Goal: Information Seeking & Learning: Learn about a topic

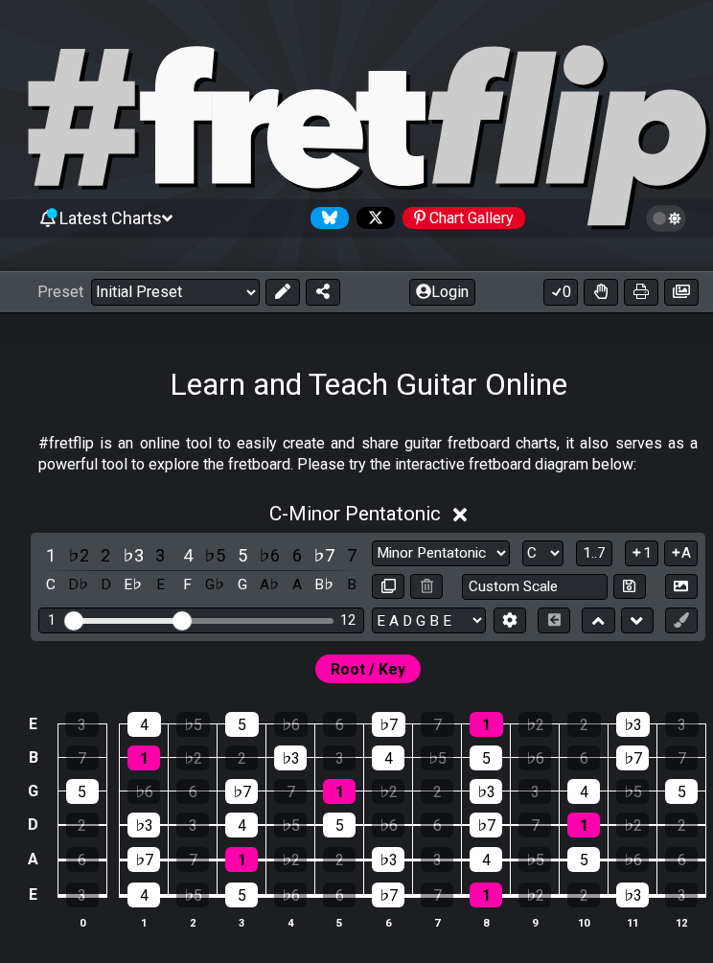
click at [196, 304] on select "Welcome to #fretflip! Initial Preset Custom Preset Minor Pentatonic Major Penta…" at bounding box center [175, 292] width 169 height 27
select select "/minor-pentatonic"
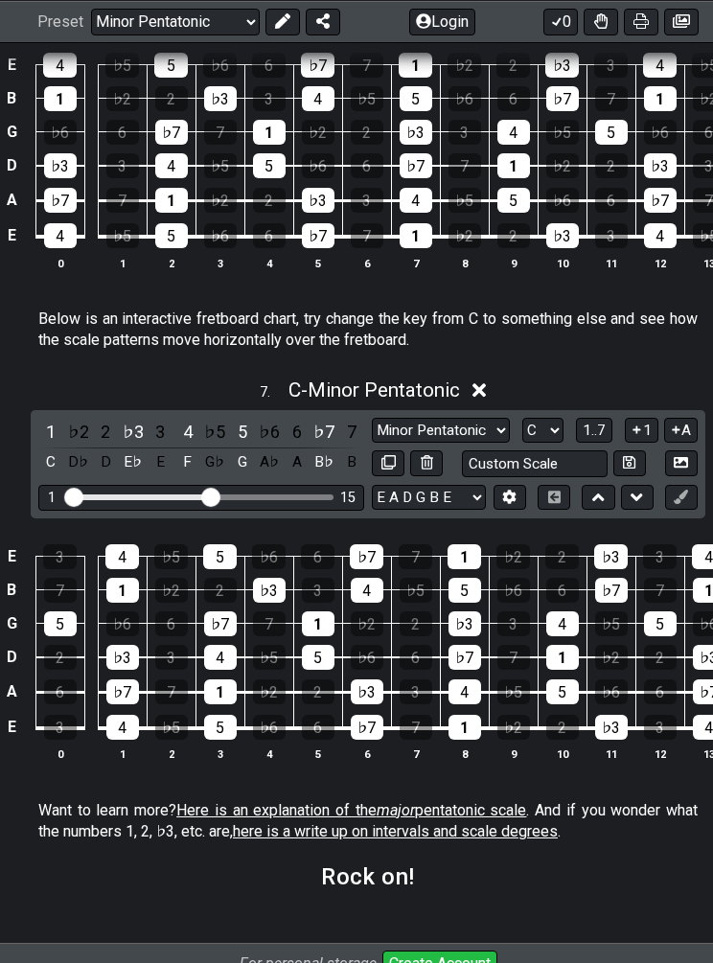
scroll to position [2397, 0]
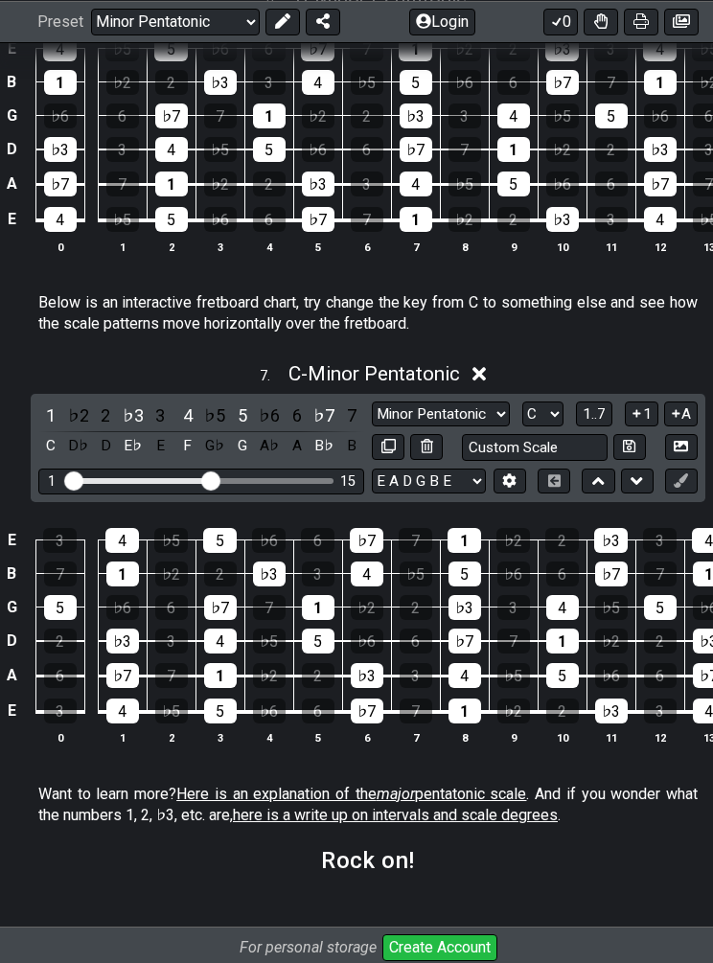
click at [540, 402] on select "A♭ A A♯ B♭ B C C♯ D♭ D D♯ E♭ E F F♯ G♭ G G♯" at bounding box center [542, 415] width 41 height 26
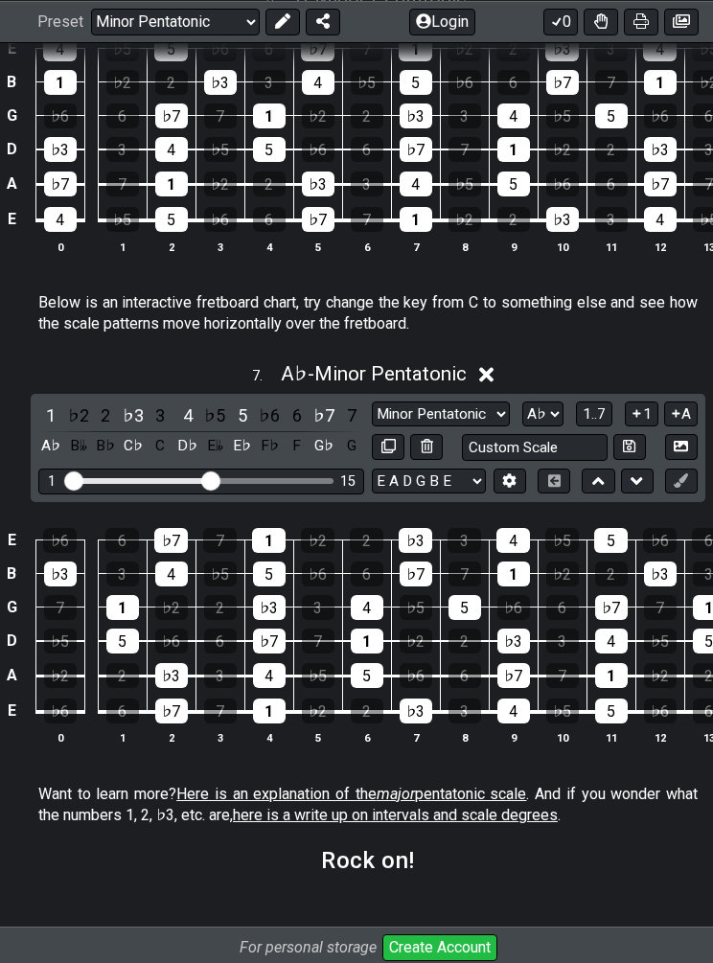
click at [539, 402] on select "A♭ A A♯ B♭ B C C♯ D♭ D D♯ E♭ E F F♯ G♭ G G♯" at bounding box center [542, 415] width 41 height 26
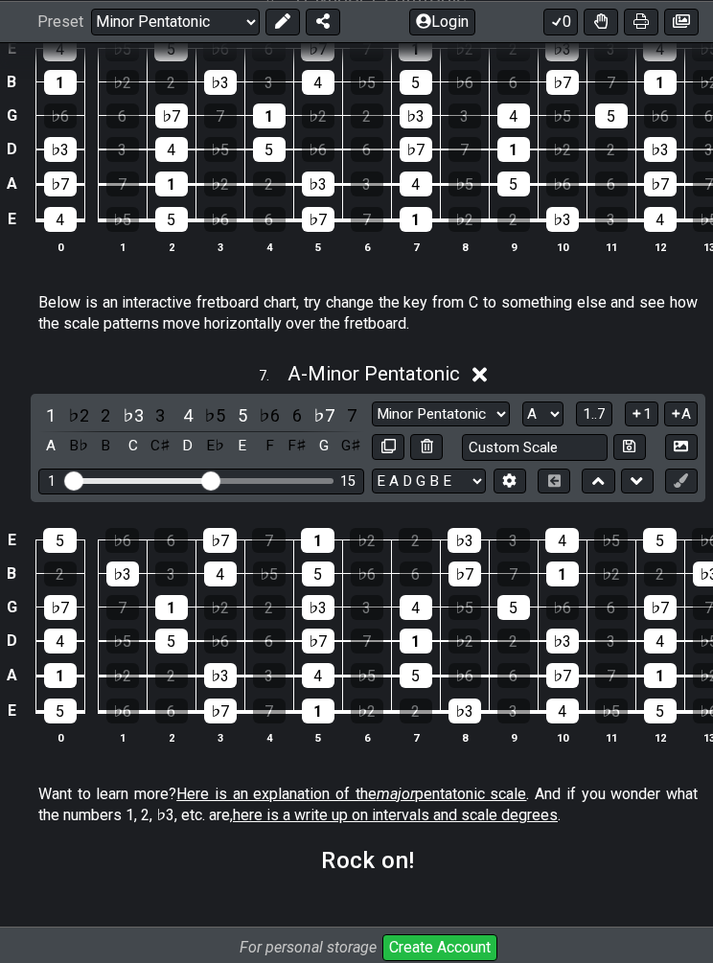
click at [539, 402] on select "A♭ A A♯ B♭ B C C♯ D♭ D D♯ E♭ E F F♯ G♭ G G♯" at bounding box center [542, 415] width 41 height 26
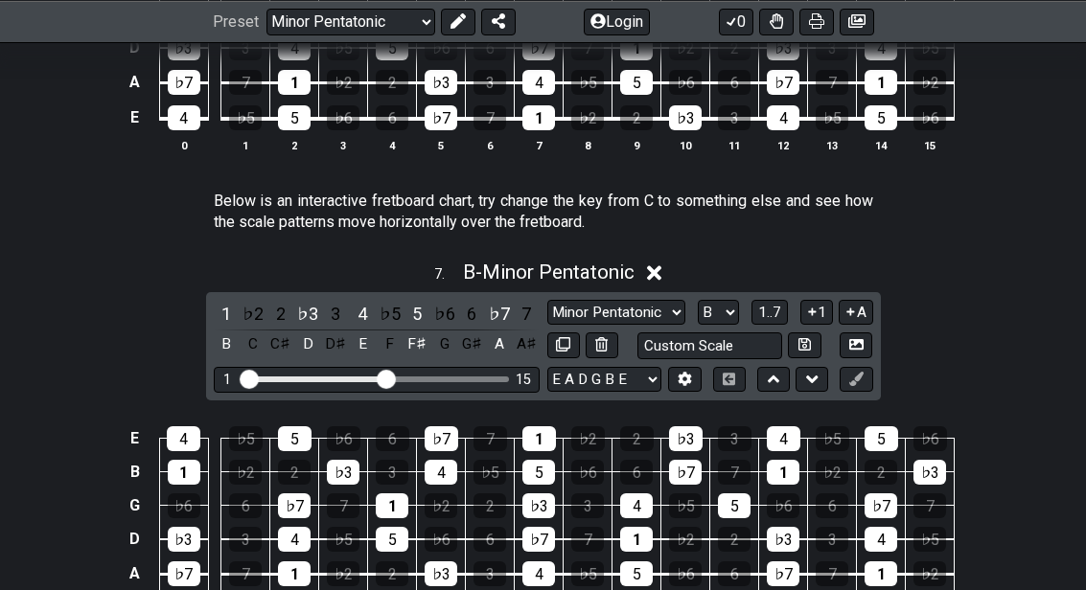
scroll to position [2514, 0]
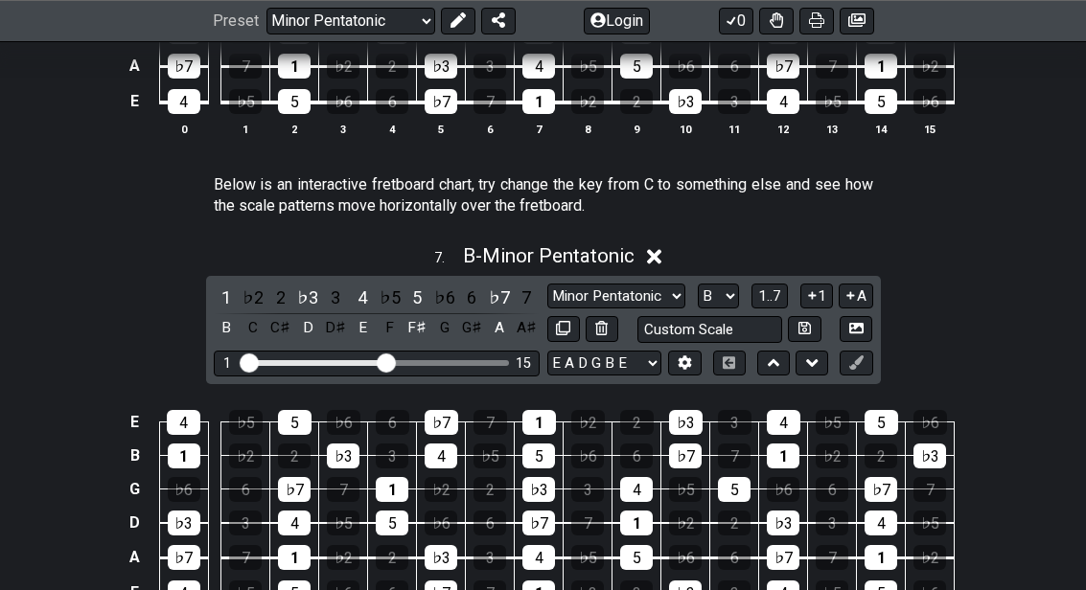
click at [649, 285] on select "Minor Pentatonic New Scale Minor Pentatonic Major Pentatonic Minor Blues Major …" at bounding box center [616, 298] width 138 height 26
click at [710, 284] on select "A♭ A A♯ B♭ B C C♯ D♭ D D♯ E♭ E F F♯ G♭ G G♯" at bounding box center [718, 297] width 41 height 26
click at [712, 285] on select "A♭ A A♯ B♭ B C C♯ D♭ D D♯ E♭ E F F♯ G♭ G G♯" at bounding box center [718, 297] width 41 height 26
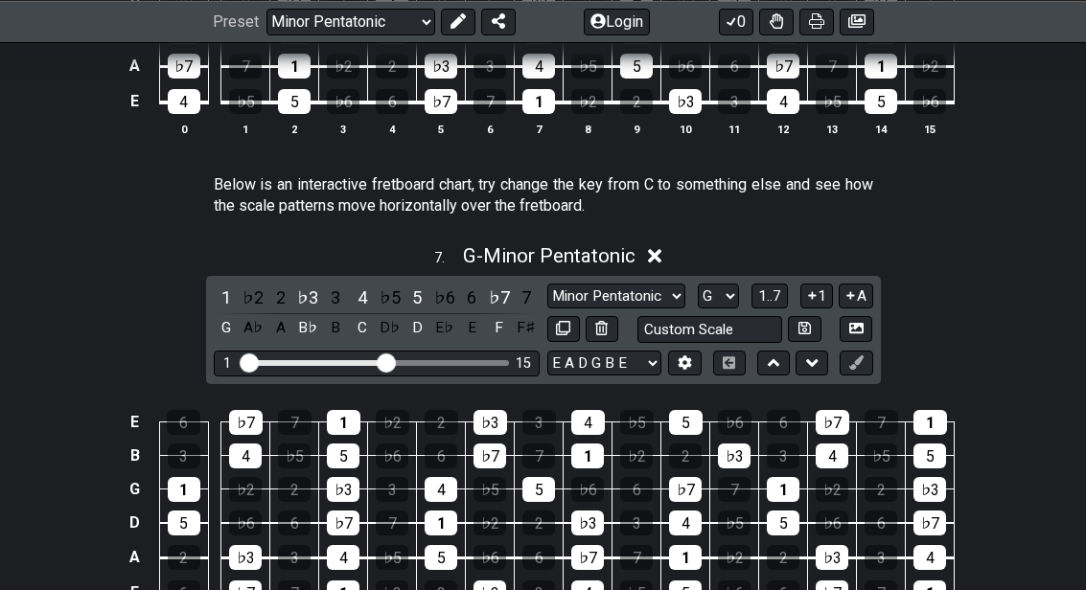
click at [712, 296] on select "A♭ A A♯ B♭ B C C♯ D♭ D D♯ E♭ E F F♯ G♭ G G♯" at bounding box center [718, 297] width 41 height 26
select select "F"
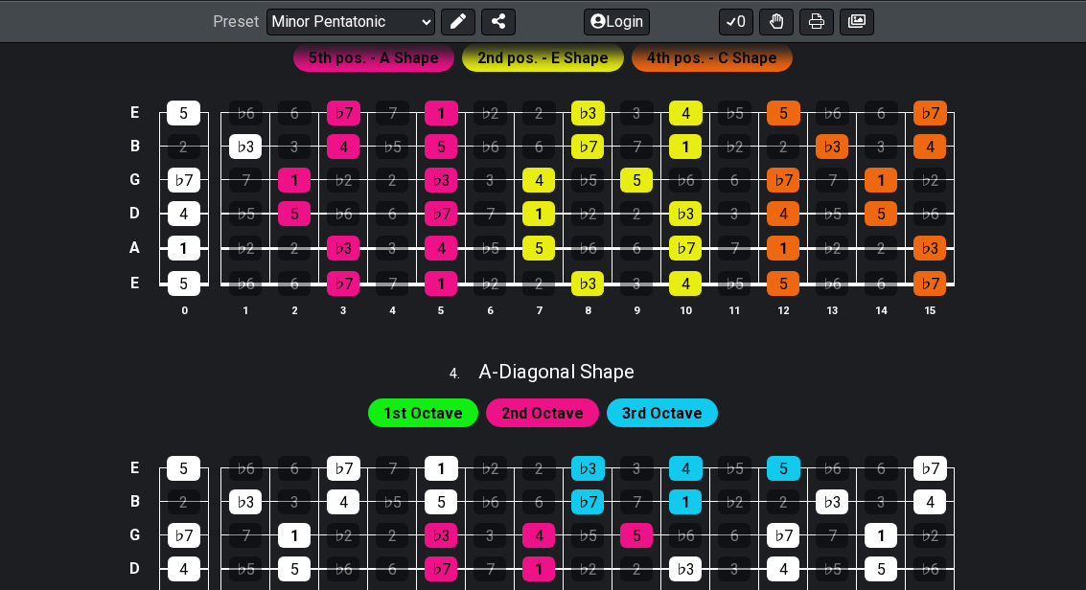
scroll to position [1235, 0]
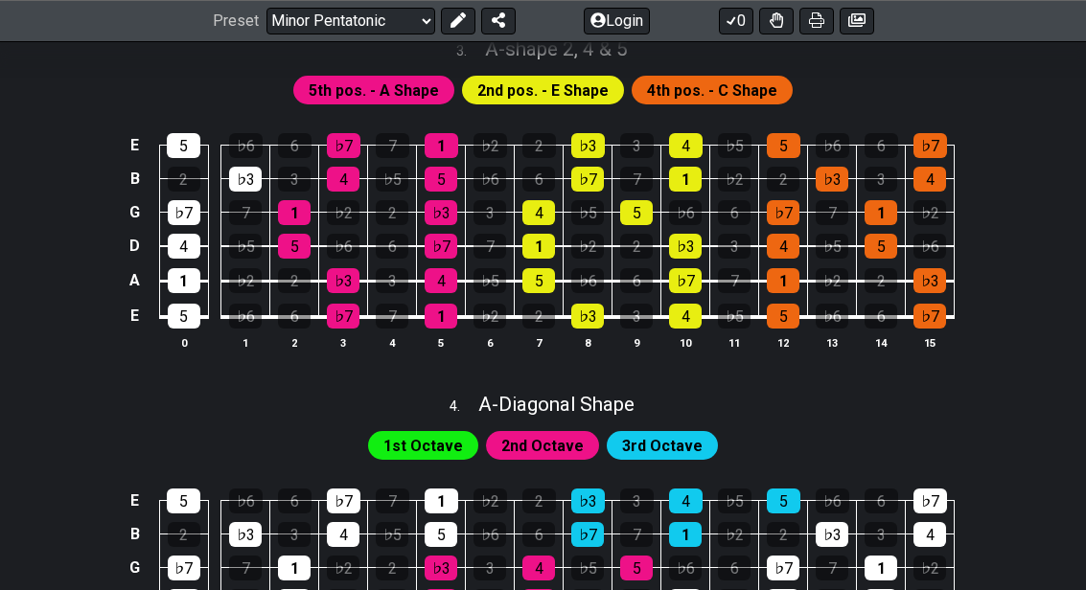
click at [587, 335] on th "8" at bounding box center [588, 345] width 49 height 20
click at [592, 320] on div "♭3" at bounding box center [587, 316] width 33 height 25
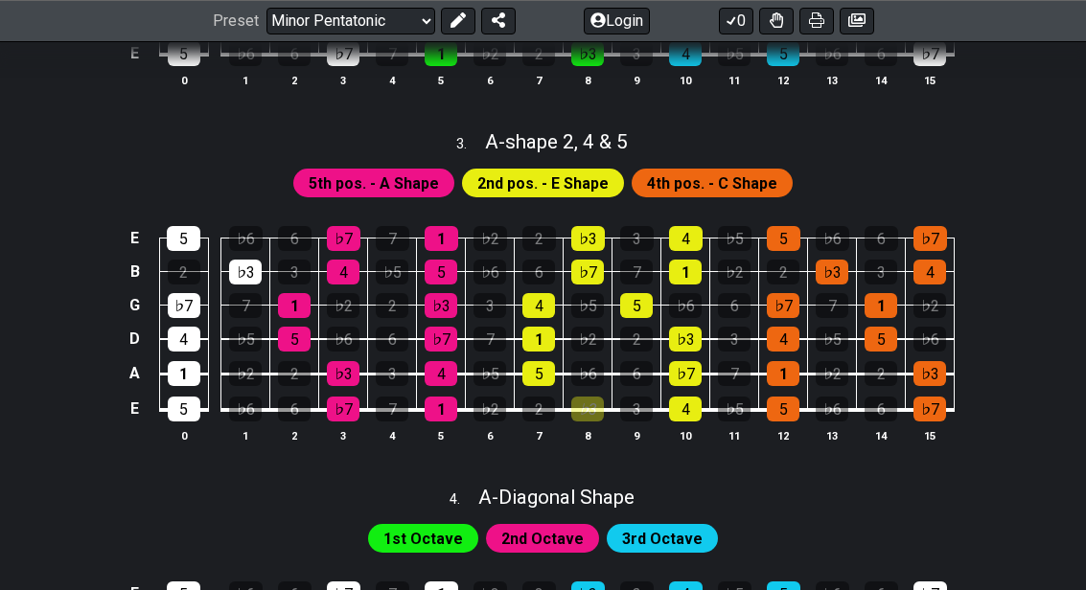
scroll to position [1143, 0]
click at [608, 427] on th "8" at bounding box center [588, 437] width 49 height 20
click at [589, 409] on div "♭3" at bounding box center [587, 409] width 33 height 25
